Goal: Information Seeking & Learning: Learn about a topic

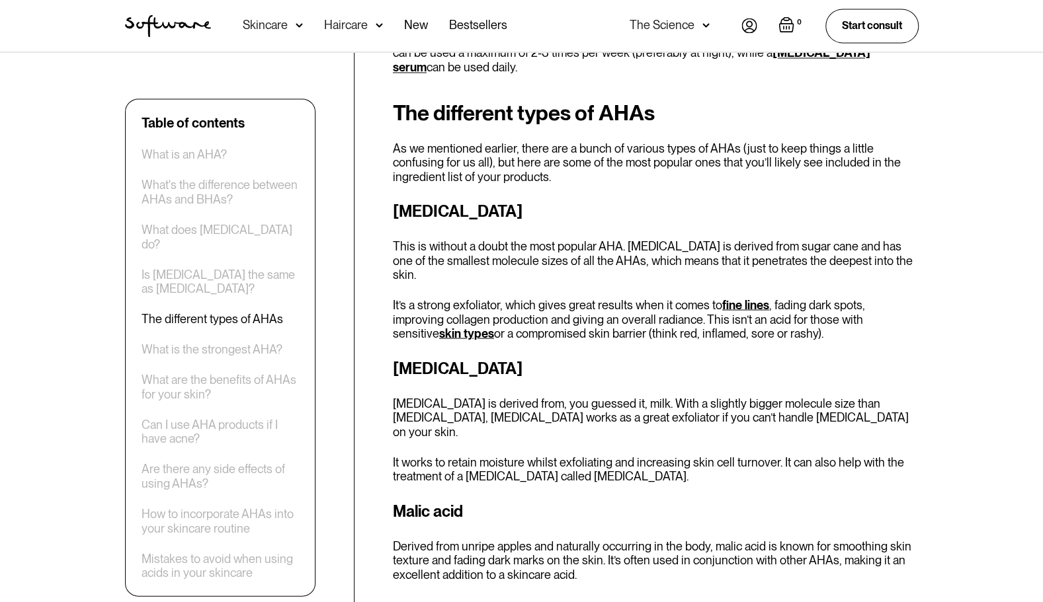
scroll to position [1060, 0]
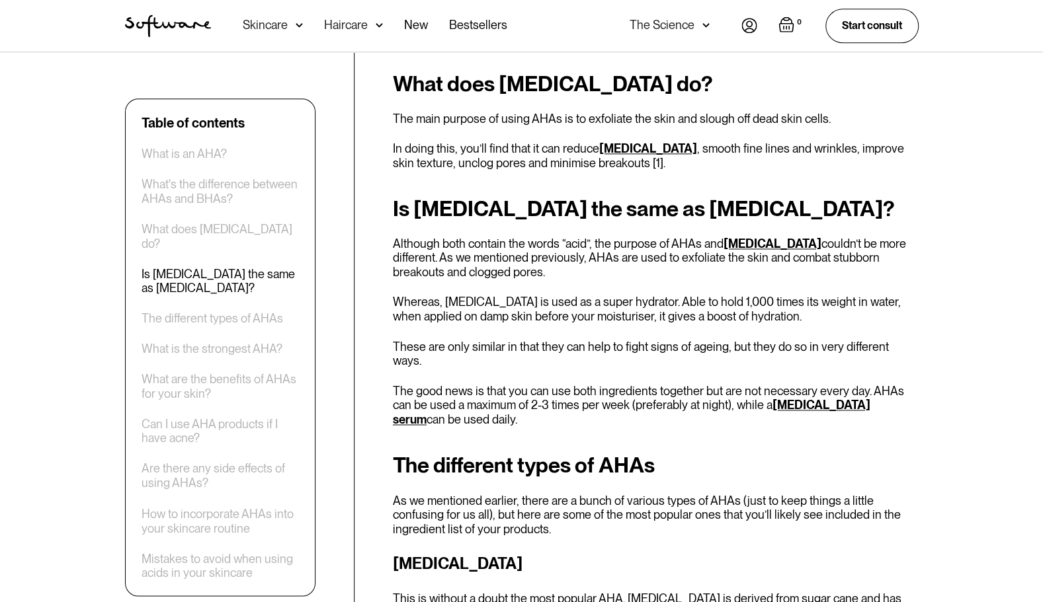
click at [188, 17] on img "home" at bounding box center [168, 26] width 86 height 22
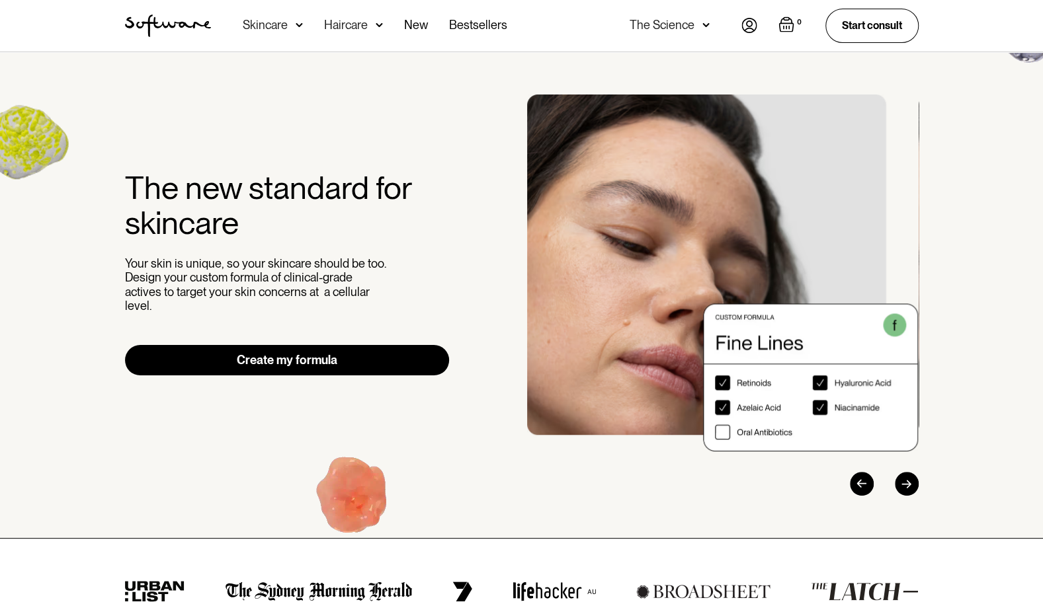
click at [296, 22] on img at bounding box center [299, 25] width 7 height 13
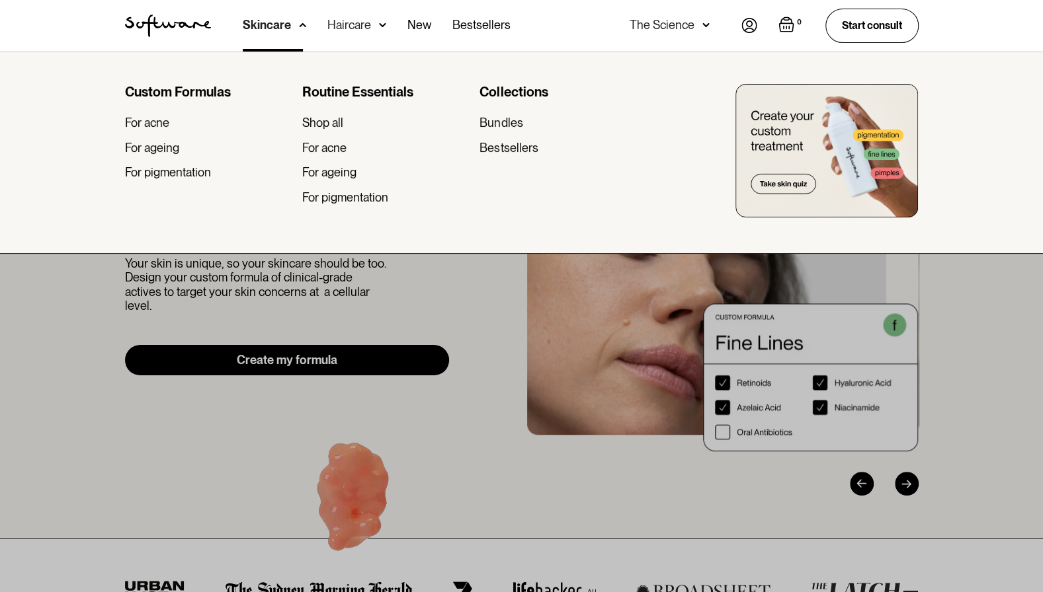
click at [379, 24] on img at bounding box center [382, 25] width 7 height 13
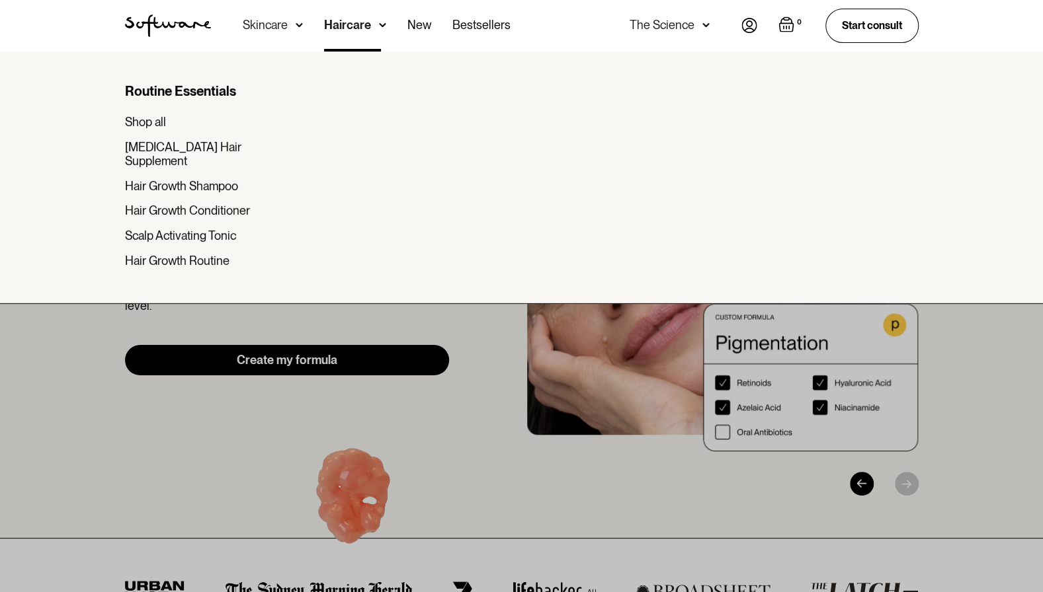
click at [678, 19] on div "The Science" at bounding box center [662, 25] width 65 height 13
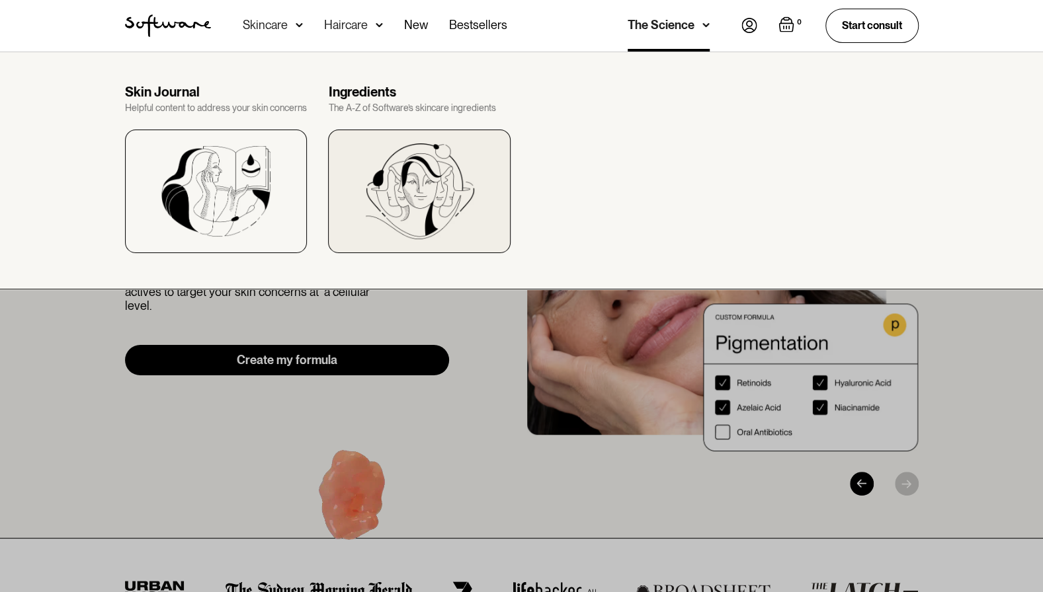
click at [418, 173] on img at bounding box center [419, 191] width 108 height 96
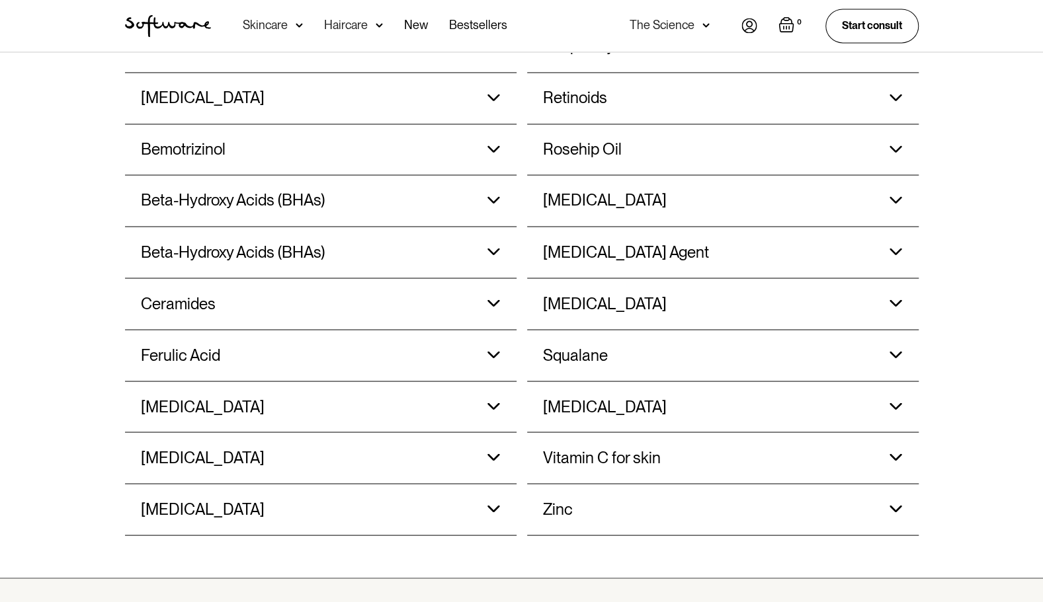
scroll to position [1358, 0]
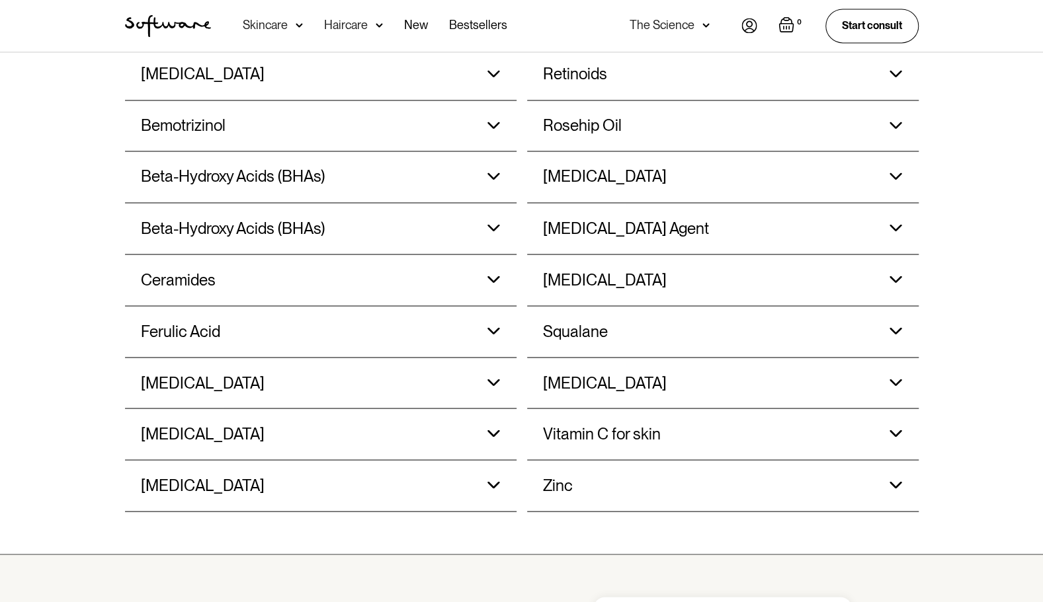
click at [488, 423] on div "Glycolic Acid Glycolic acid works deep within the skin to eliminate impurities,…" at bounding box center [321, 434] width 360 height 51
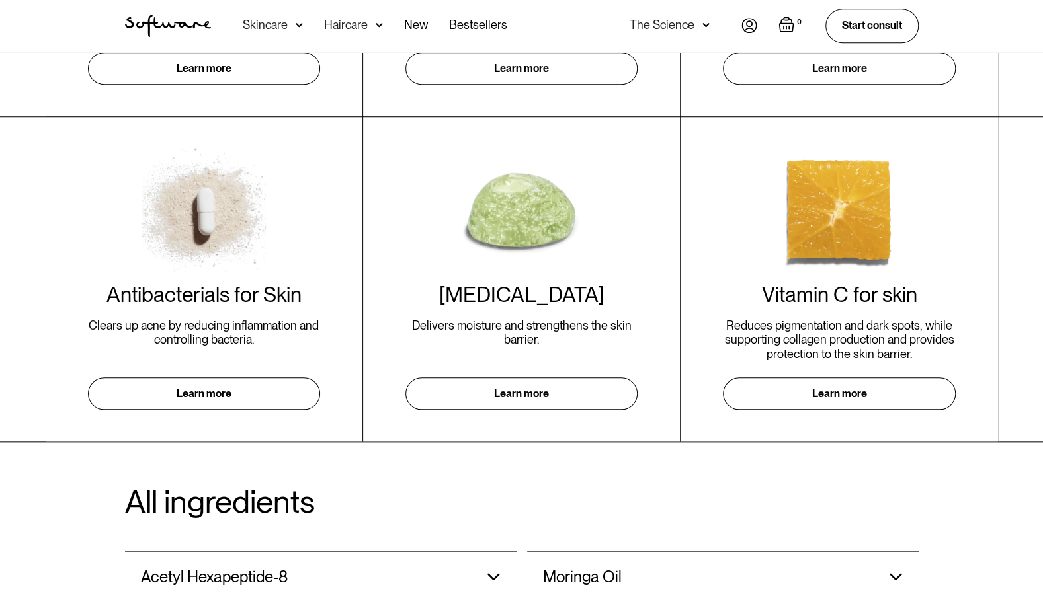
scroll to position [475, 0]
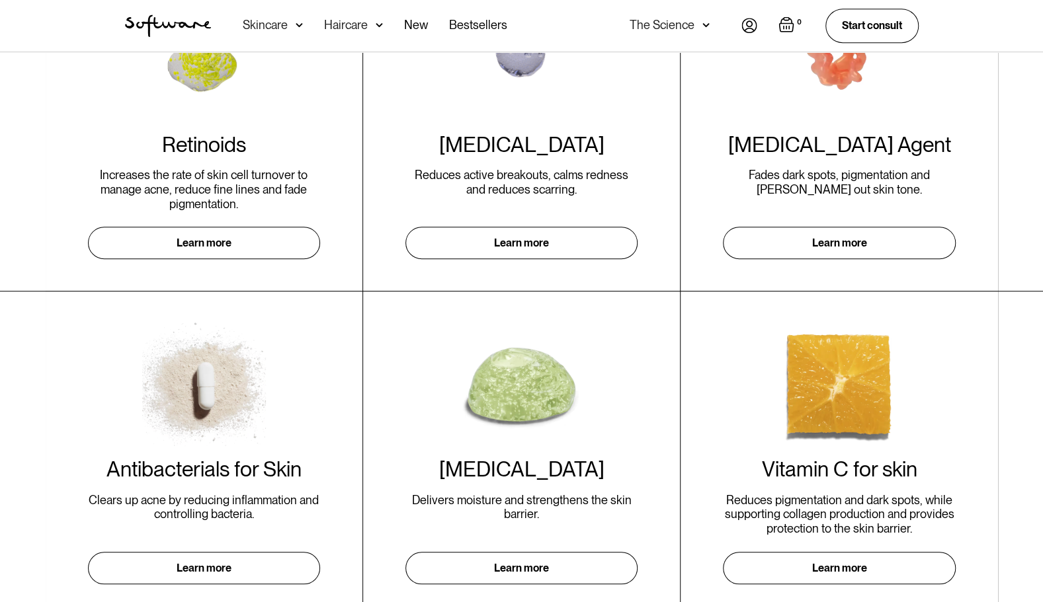
click at [194, 20] on img "home" at bounding box center [168, 26] width 86 height 22
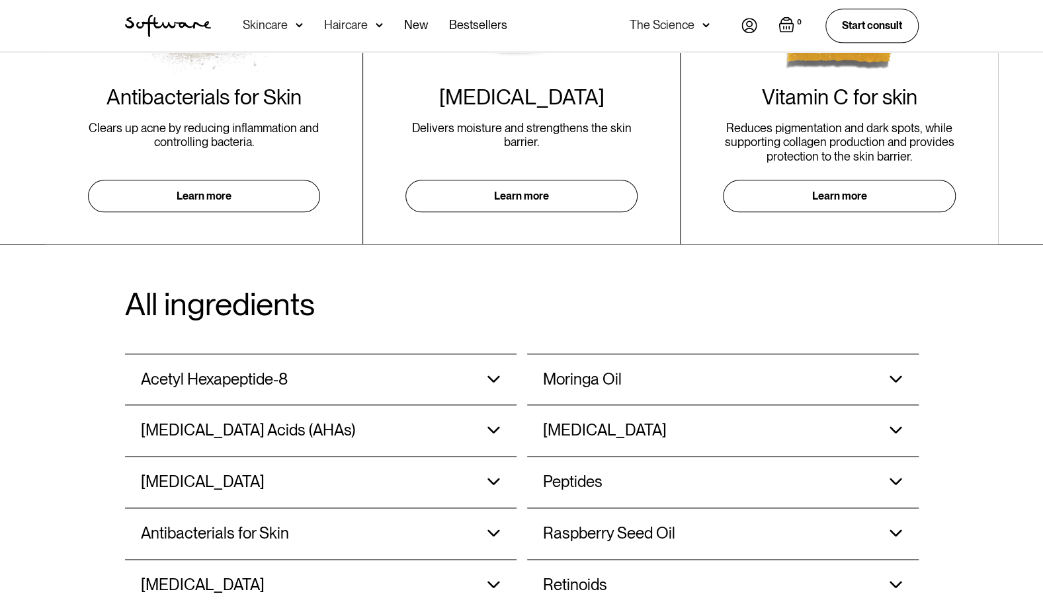
scroll to position [850, 0]
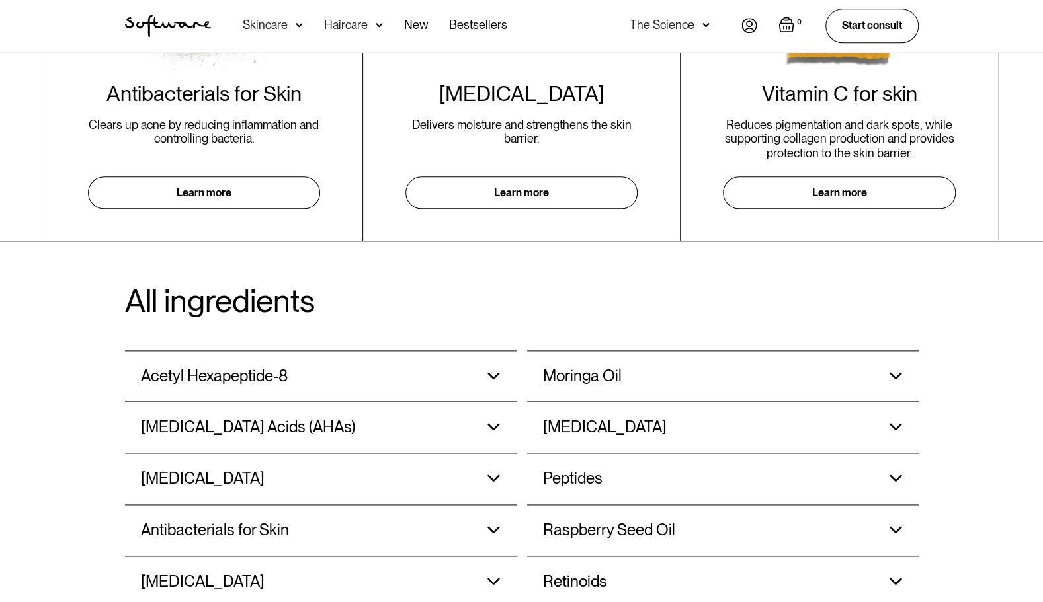
click at [800, 464] on div "Peptides" at bounding box center [678, 479] width 270 height 51
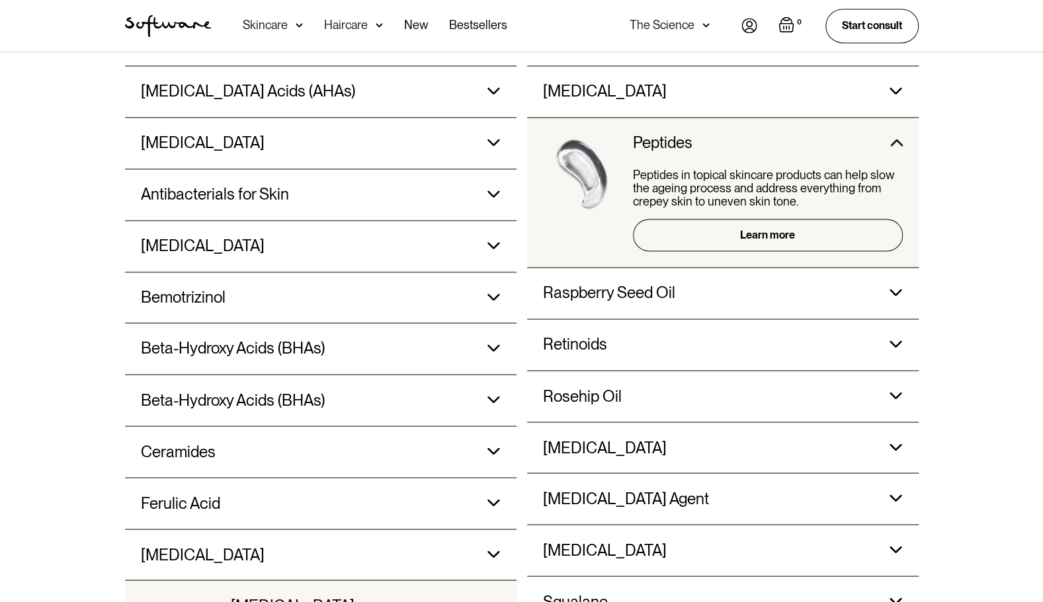
scroll to position [1183, 0]
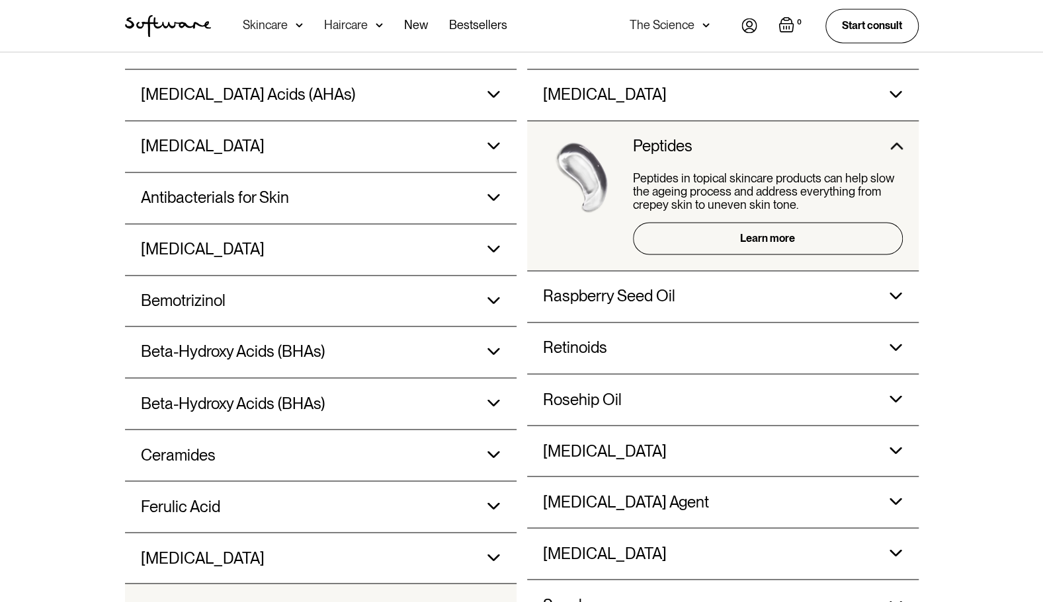
click at [501, 452] on div "Ceramides Protects from environmental stressors like weather and pollution and …" at bounding box center [320, 455] width 391 height 52
click at [485, 450] on div "Ceramides Protects from environmental stressors like weather and pollution and …" at bounding box center [321, 455] width 360 height 51
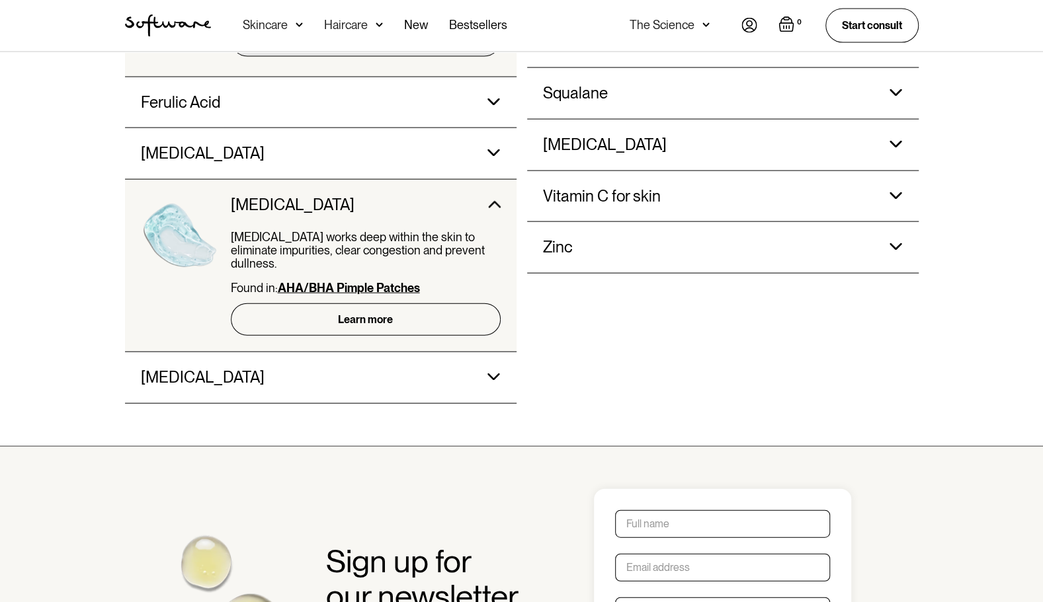
scroll to position [1697, 0]
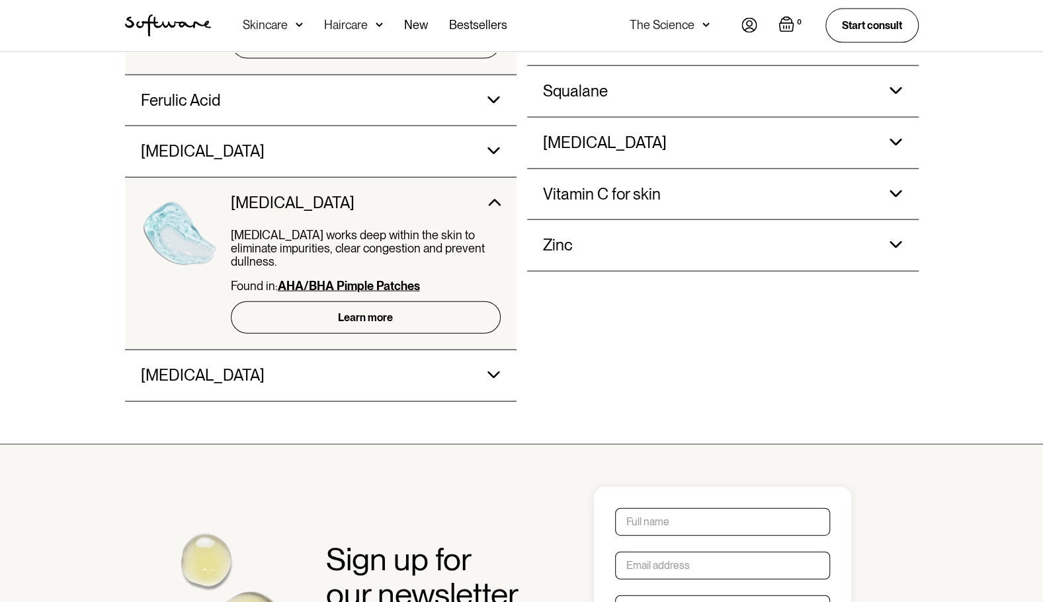
click at [722, 246] on div "Zinc" at bounding box center [678, 245] width 270 height 51
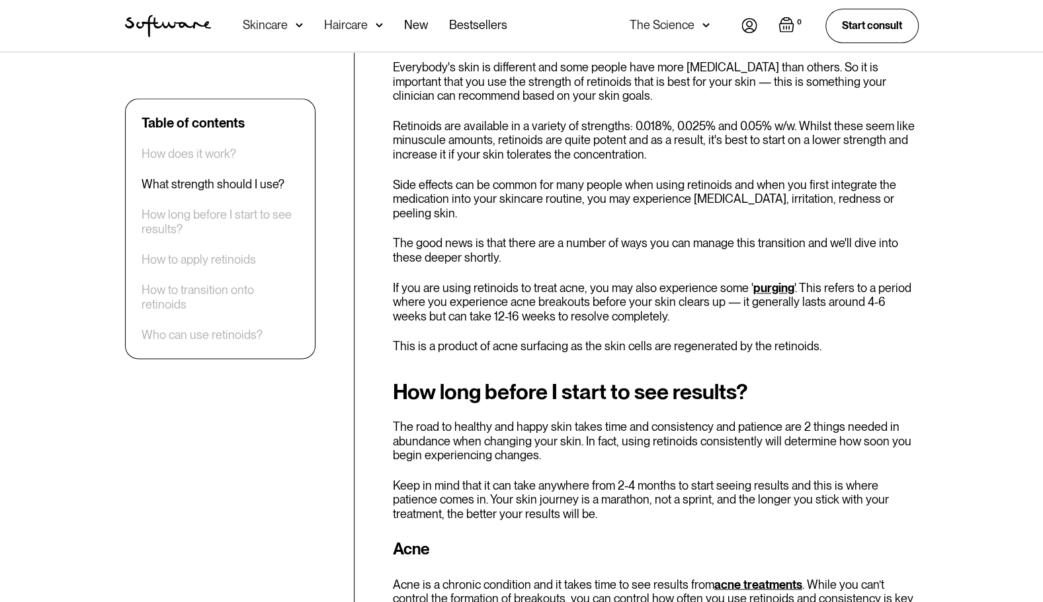
scroll to position [988, 0]
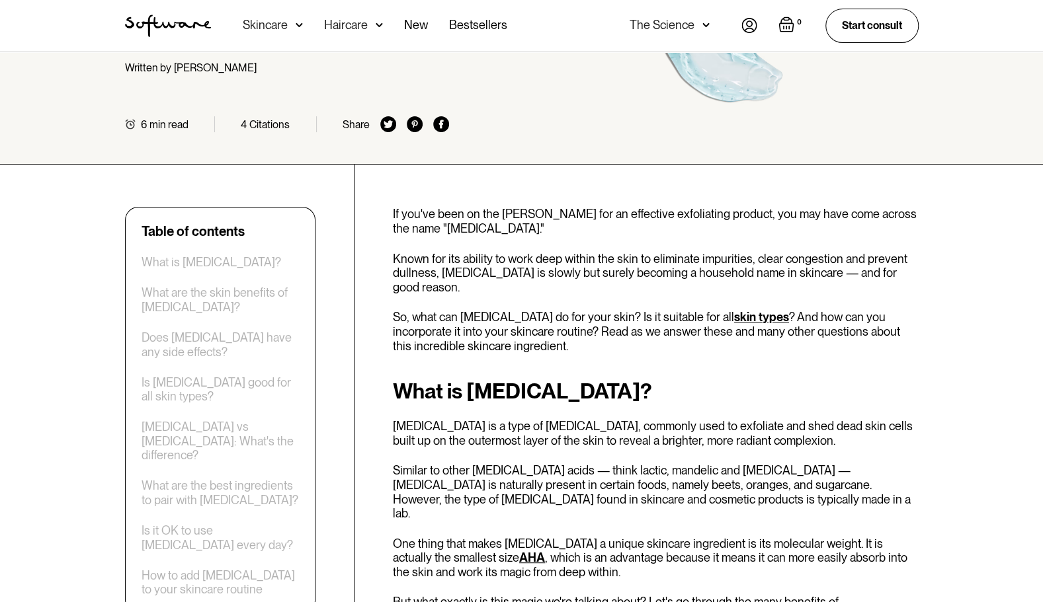
scroll to position [114, 0]
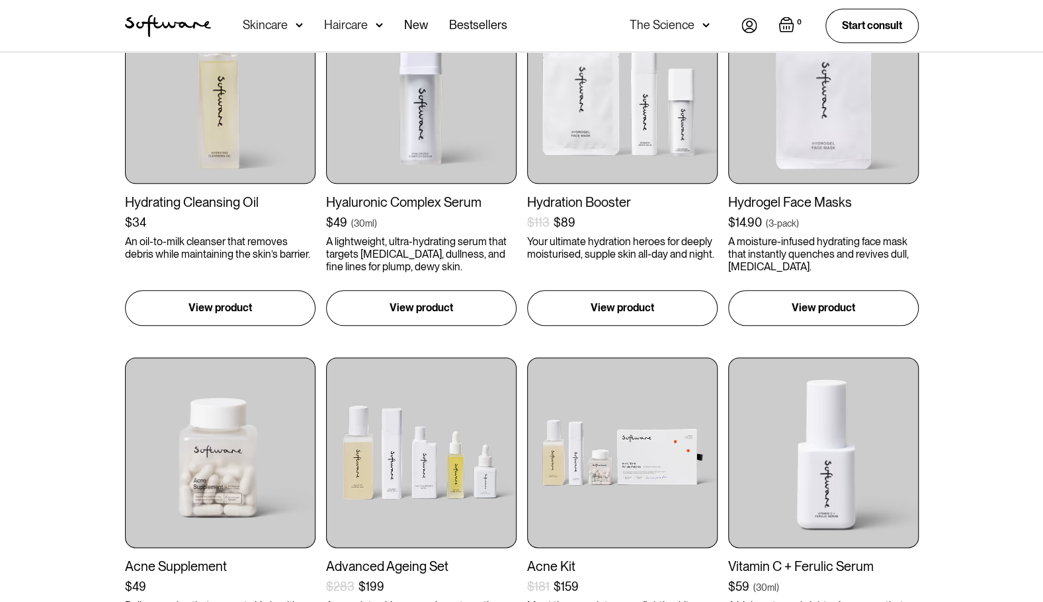
scroll to position [840, 0]
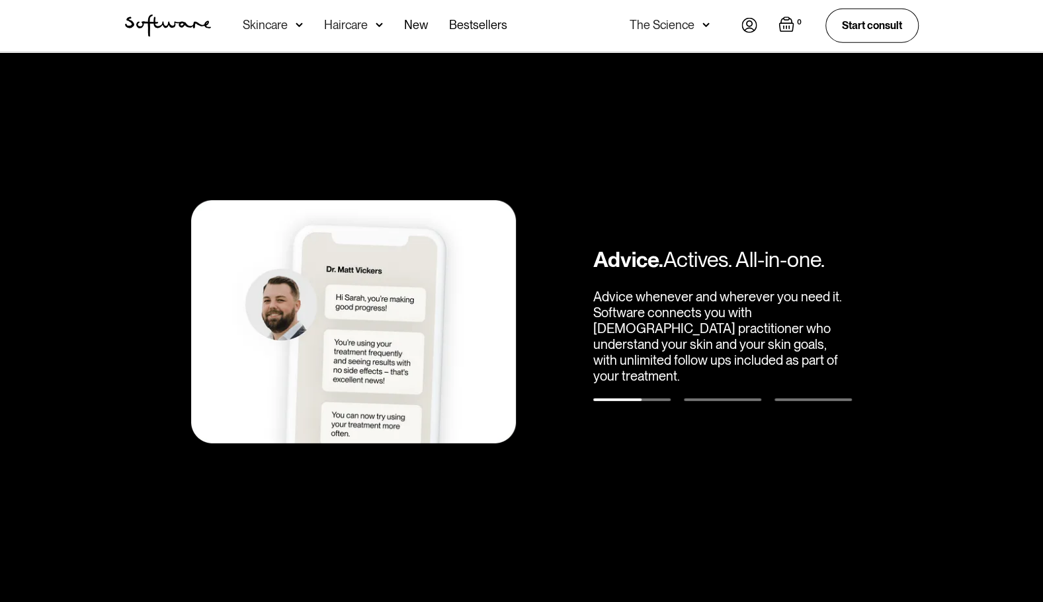
scroll to position [8655, 0]
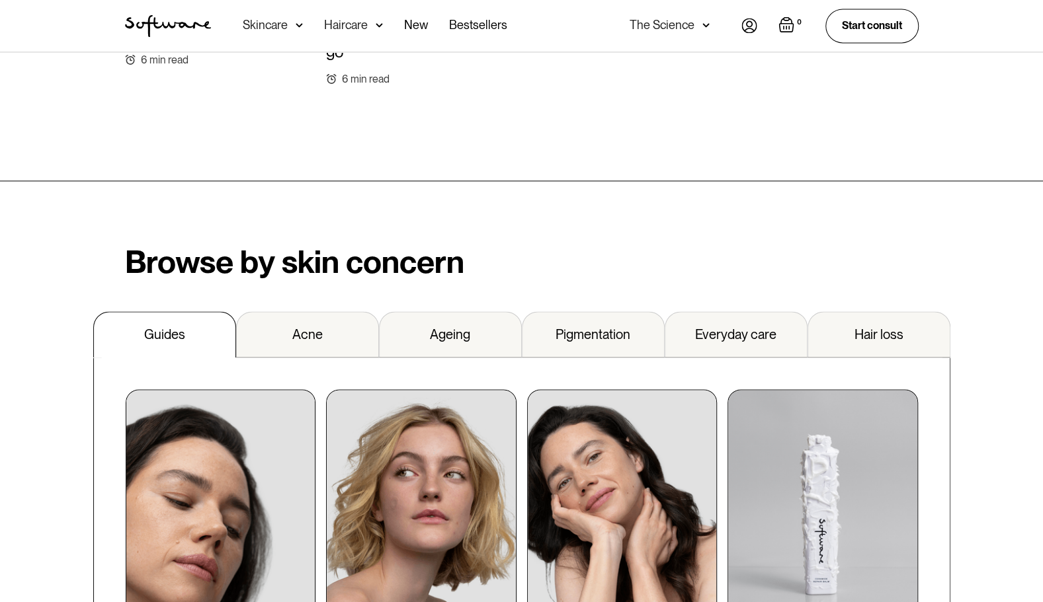
scroll to position [1188, 0]
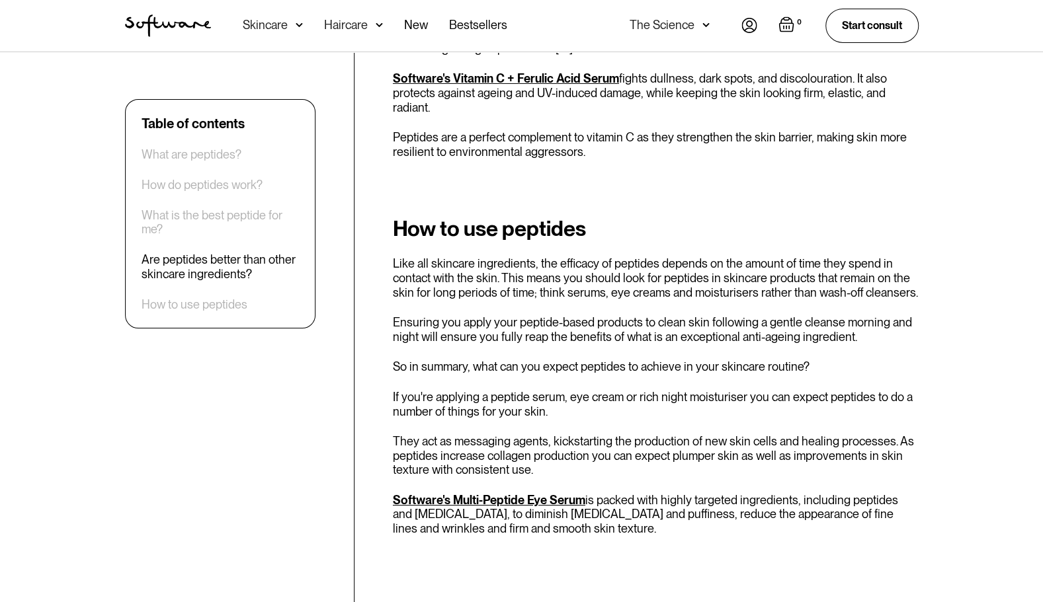
scroll to position [2845, 0]
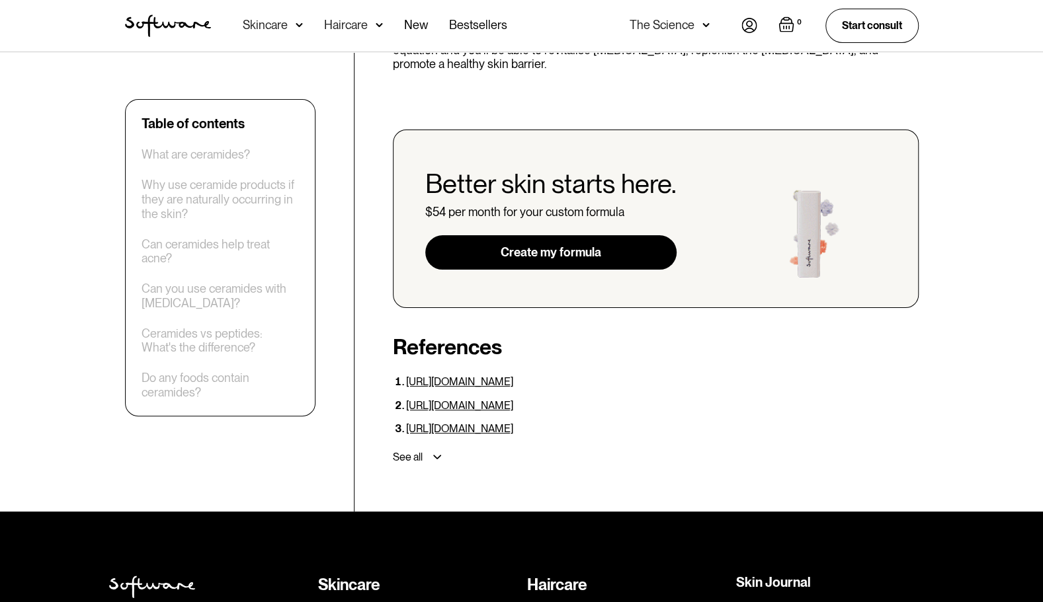
scroll to position [3243, 0]
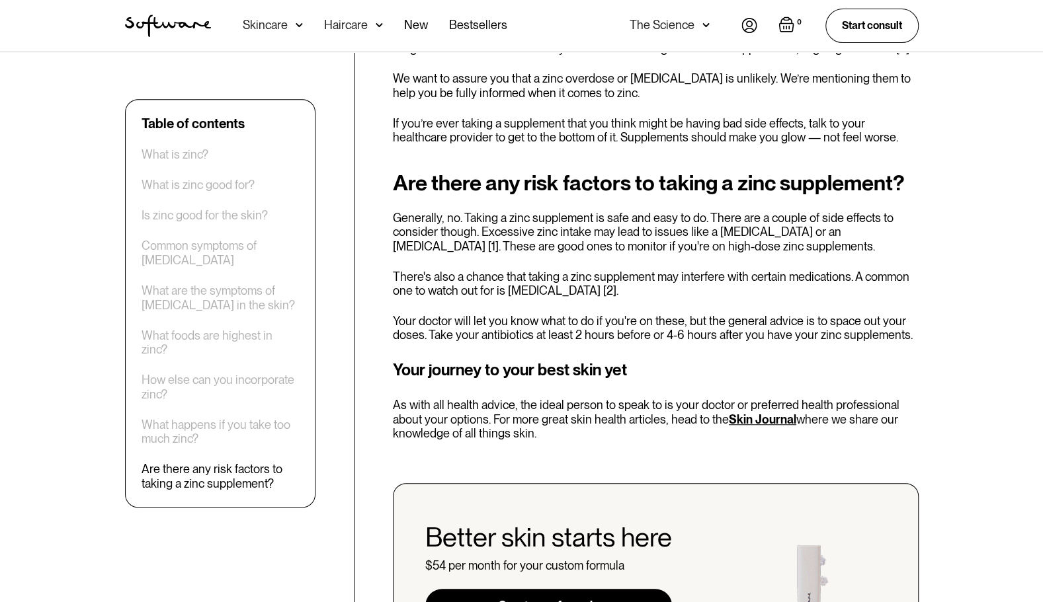
scroll to position [3439, 0]
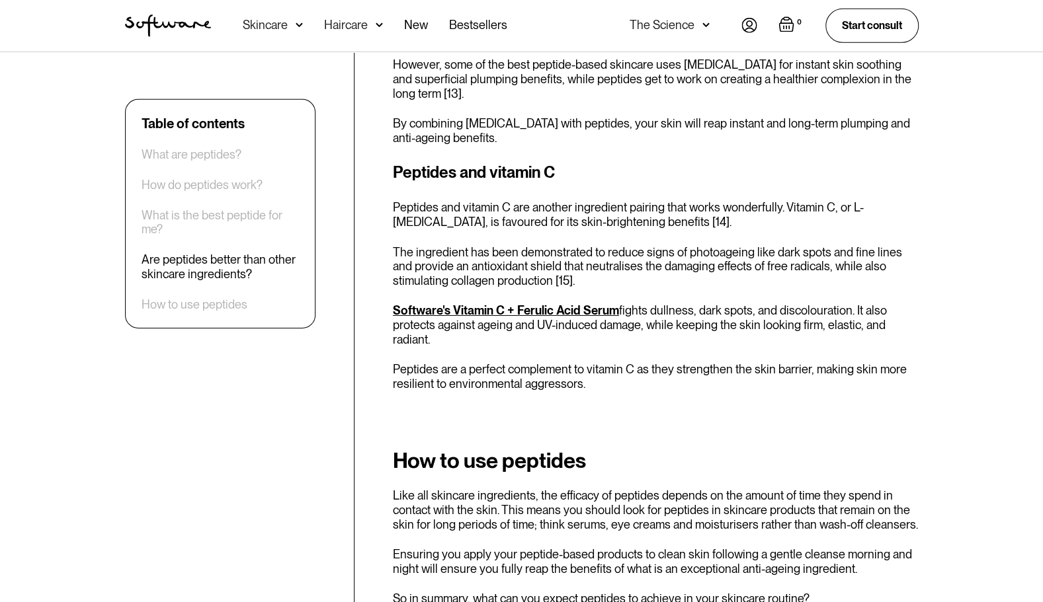
scroll to position [2560, 0]
